Goal: Find specific page/section

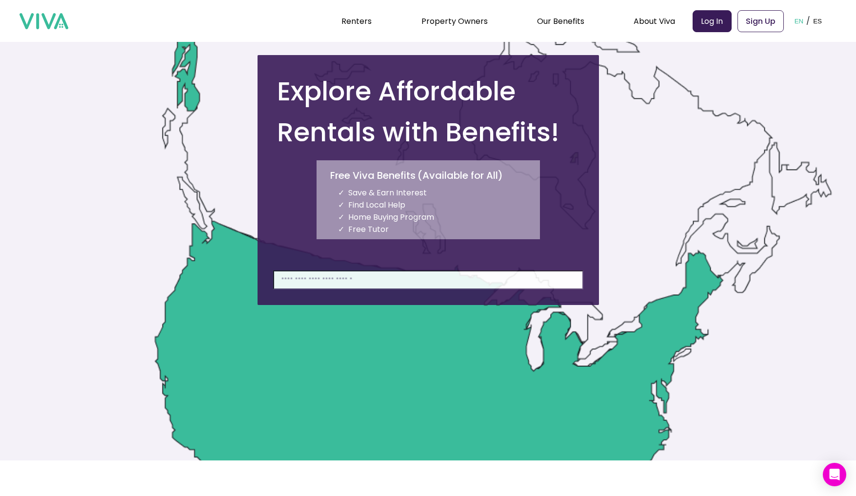
click at [329, 289] on input at bounding box center [428, 280] width 310 height 19
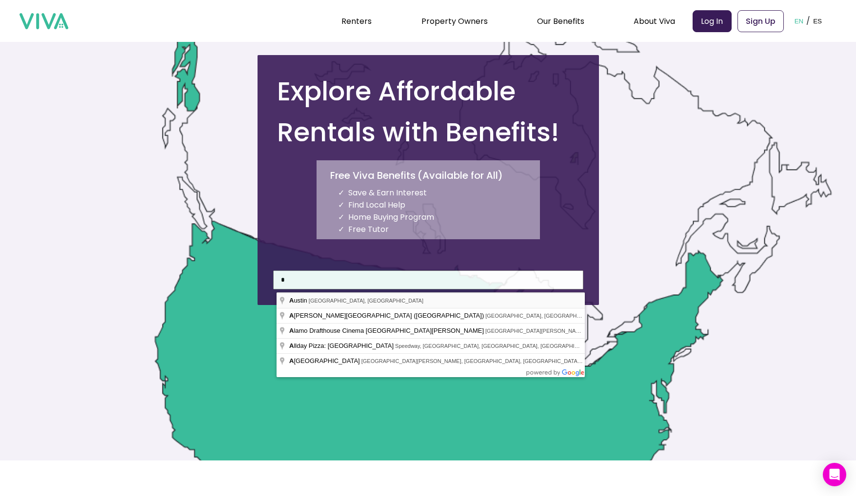
type input "**********"
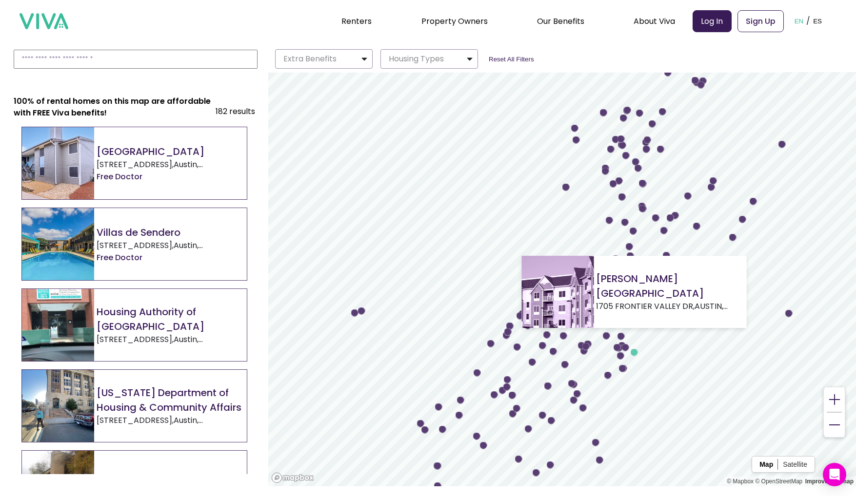
click at [634, 352] on circle "Map marker" at bounding box center [633, 352] width 7 height 7
